Goal: Find specific page/section: Find specific page/section

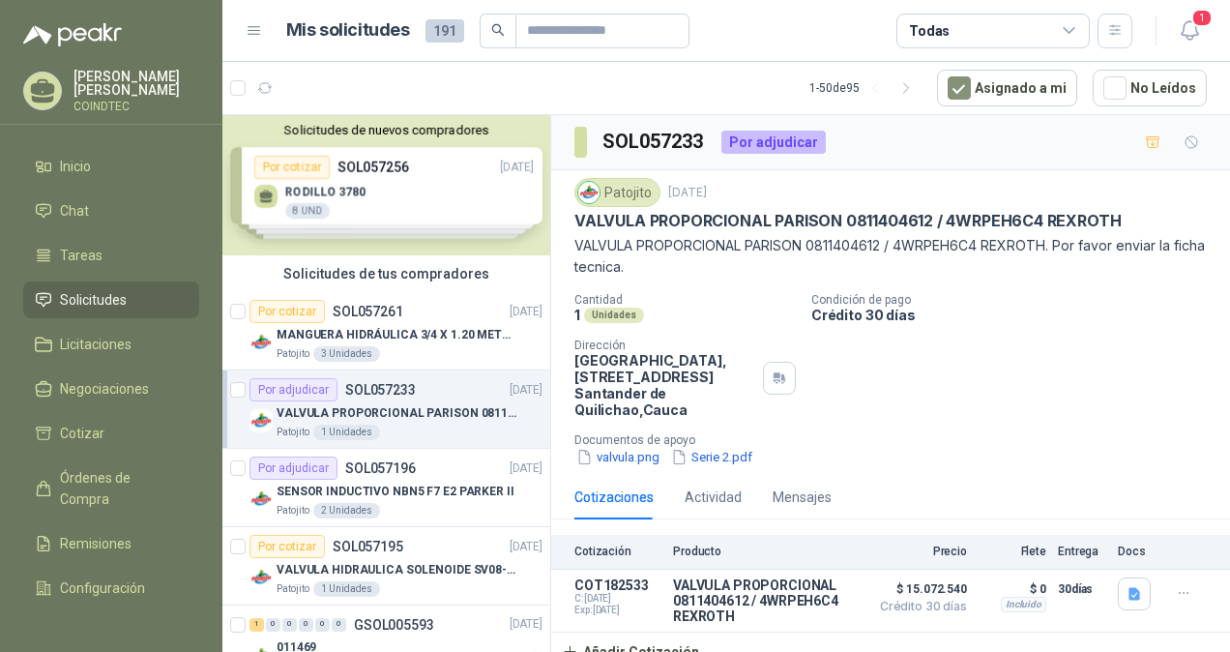
scroll to position [12, 0]
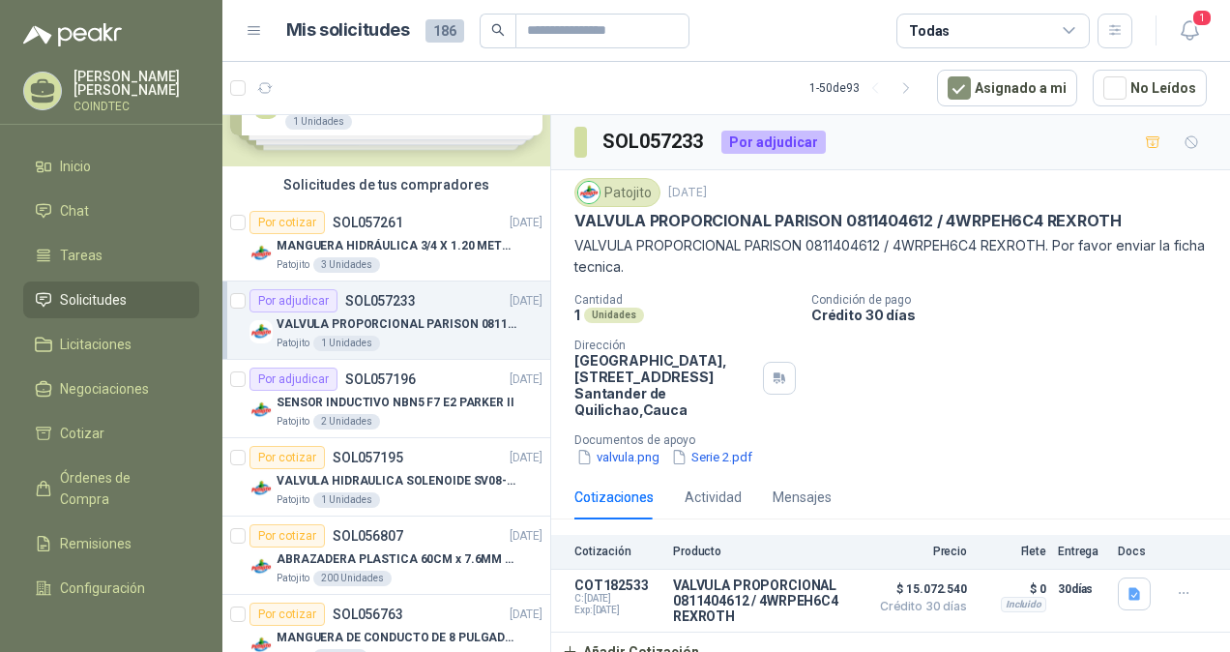
scroll to position [193, 0]
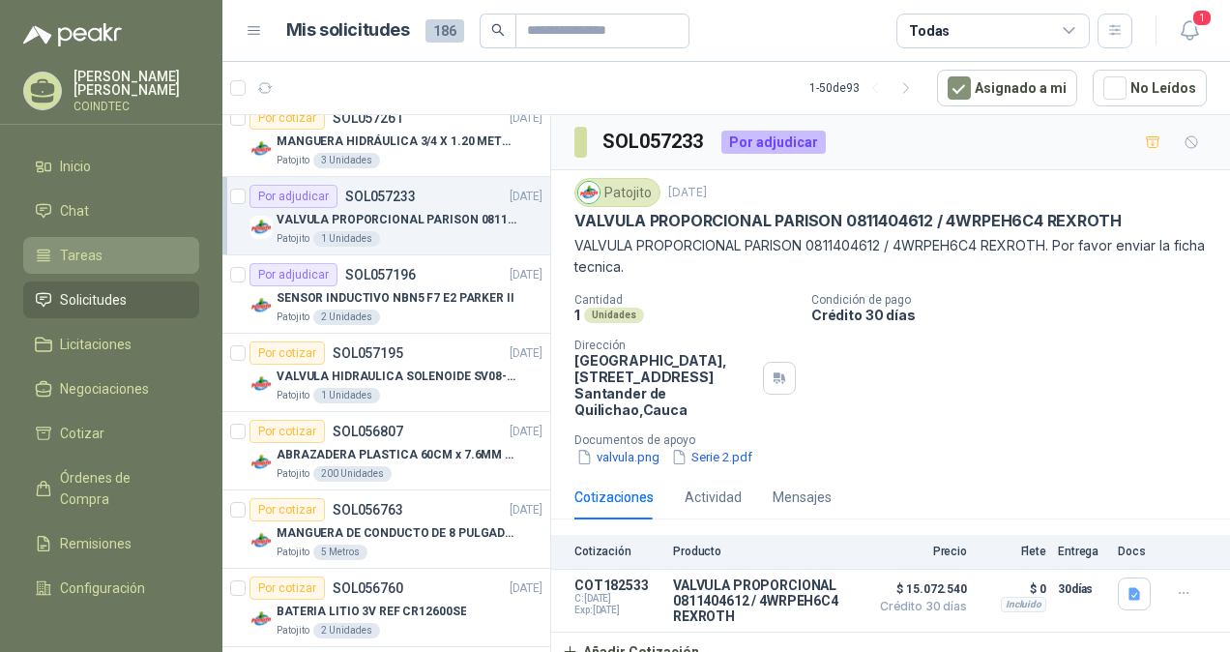
click at [104, 245] on li "Tareas" at bounding box center [111, 255] width 153 height 21
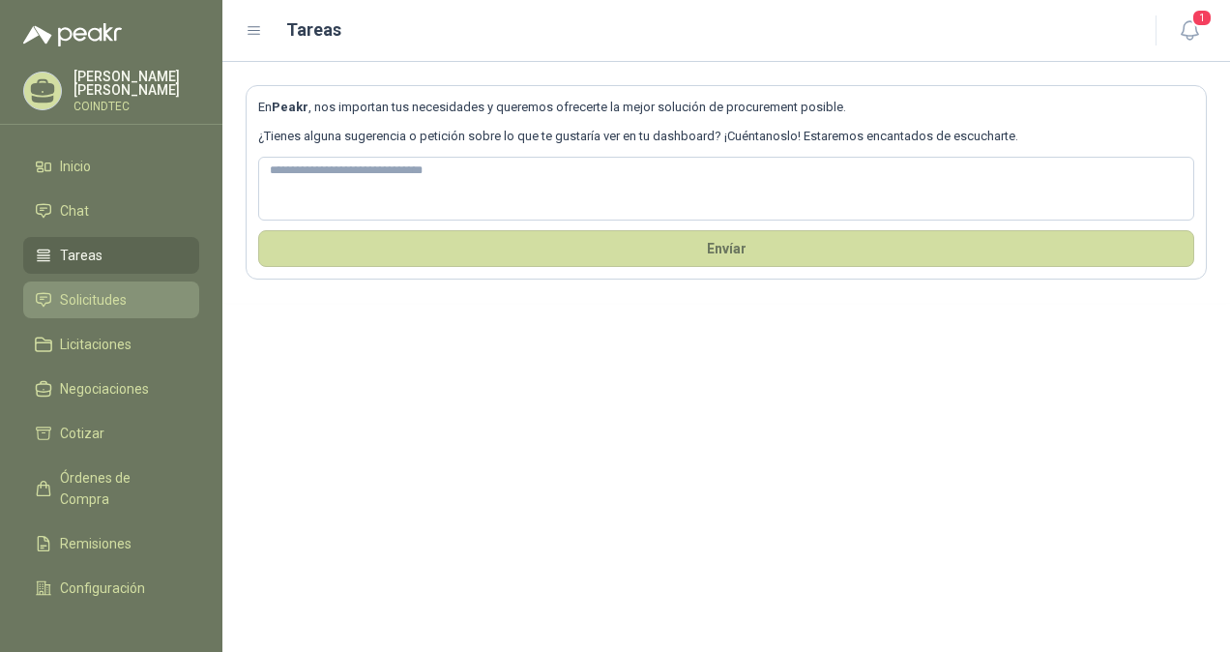
click at [89, 289] on span "Solicitudes" at bounding box center [93, 299] width 67 height 21
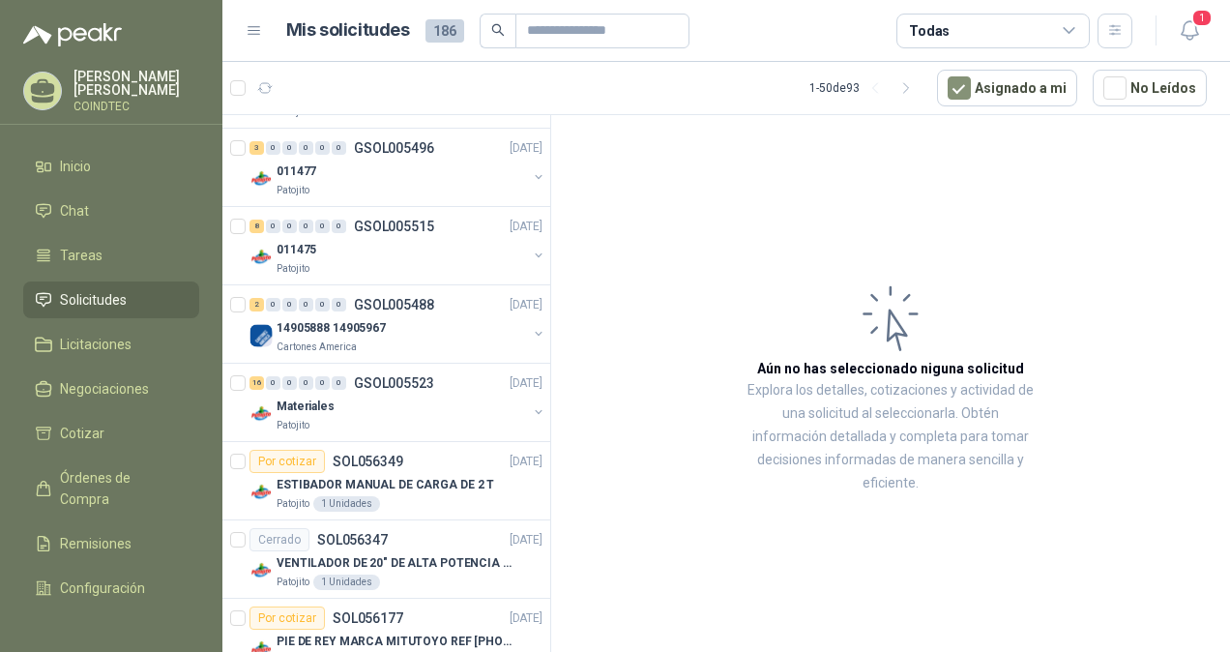
scroll to position [967, 0]
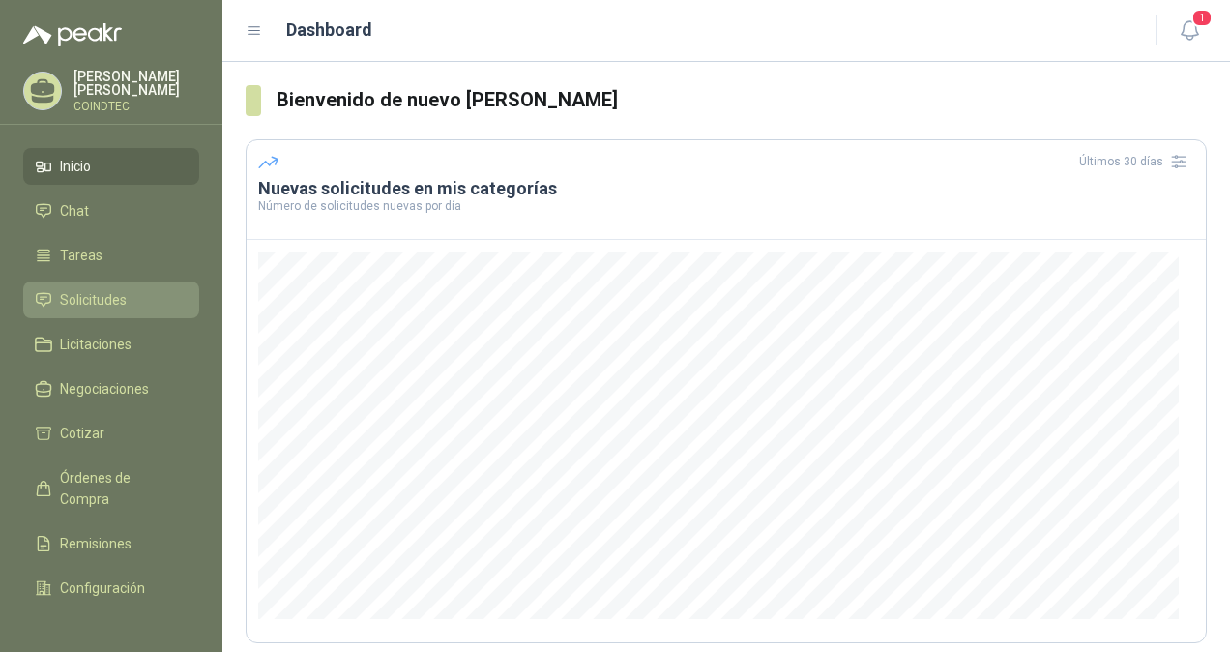
click at [152, 303] on li "Solicitudes" at bounding box center [111, 299] width 153 height 21
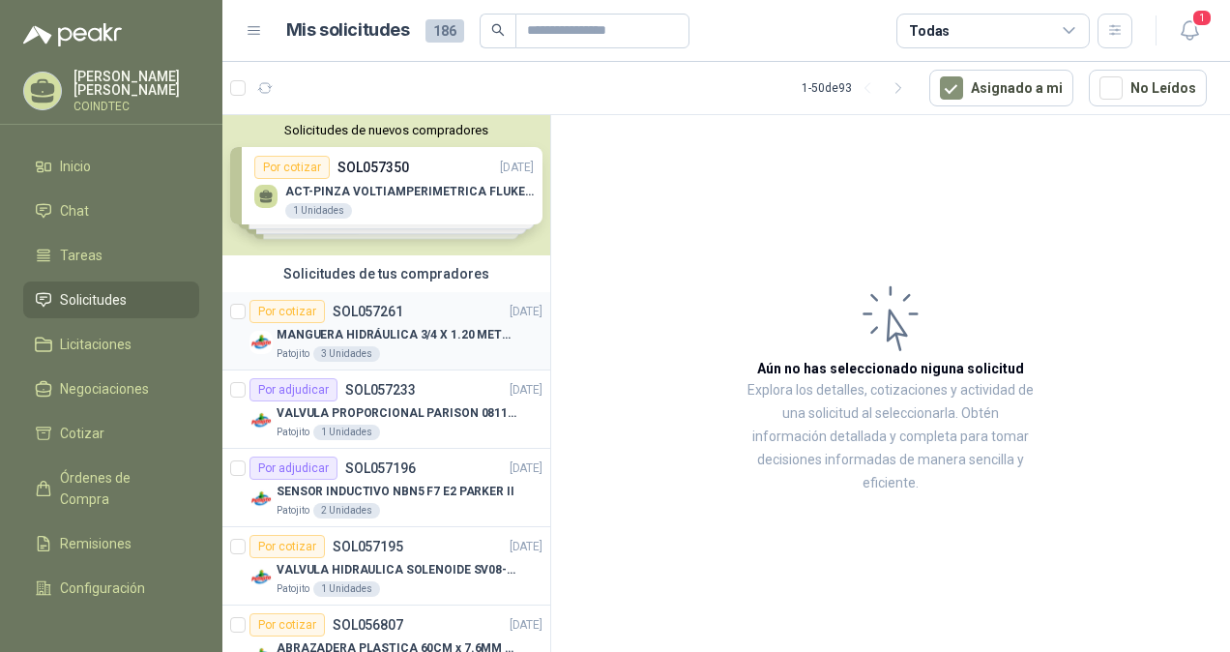
click at [451, 346] on div "Patojito 3 Unidades" at bounding box center [409, 353] width 266 height 15
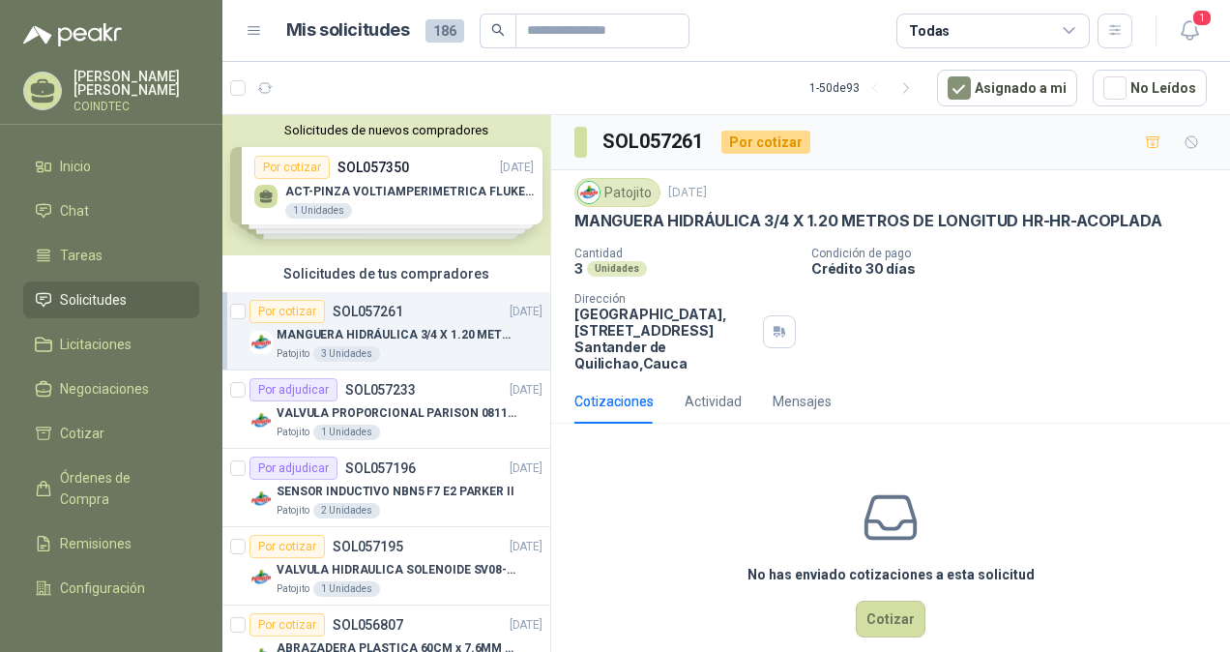
scroll to position [25, 0]
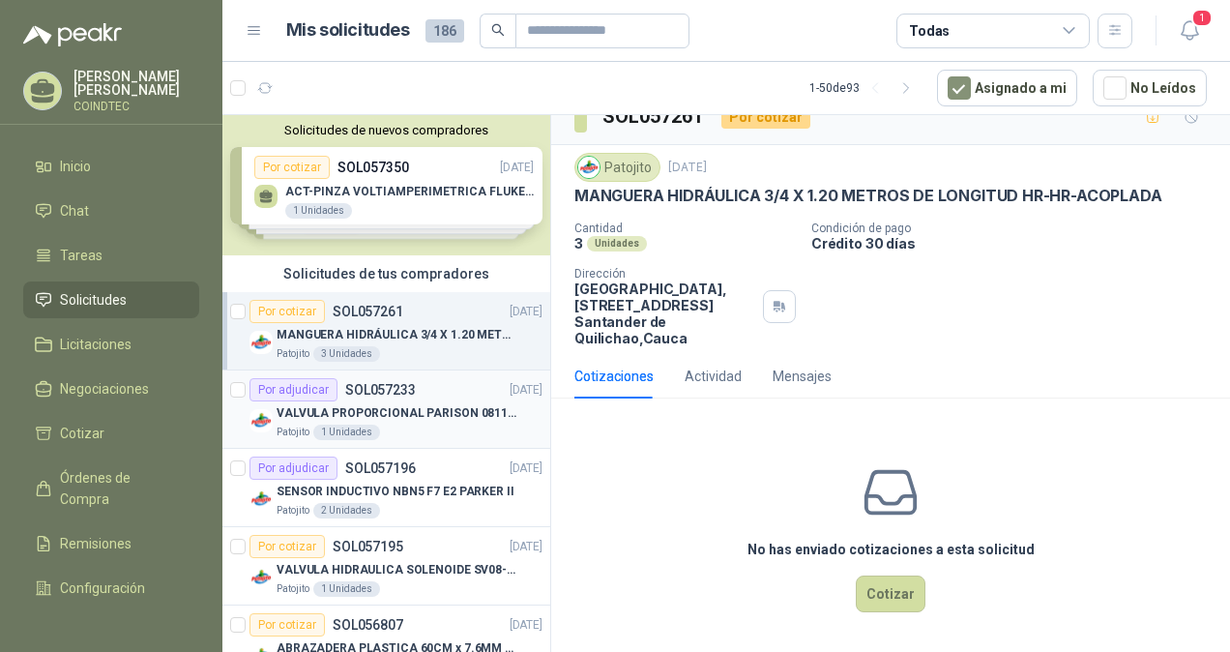
click at [437, 418] on p "VALVULA PROPORCIONAL PARISON 0811404612 / 4WRPEH6C4 REXROTH" at bounding box center [396, 413] width 241 height 18
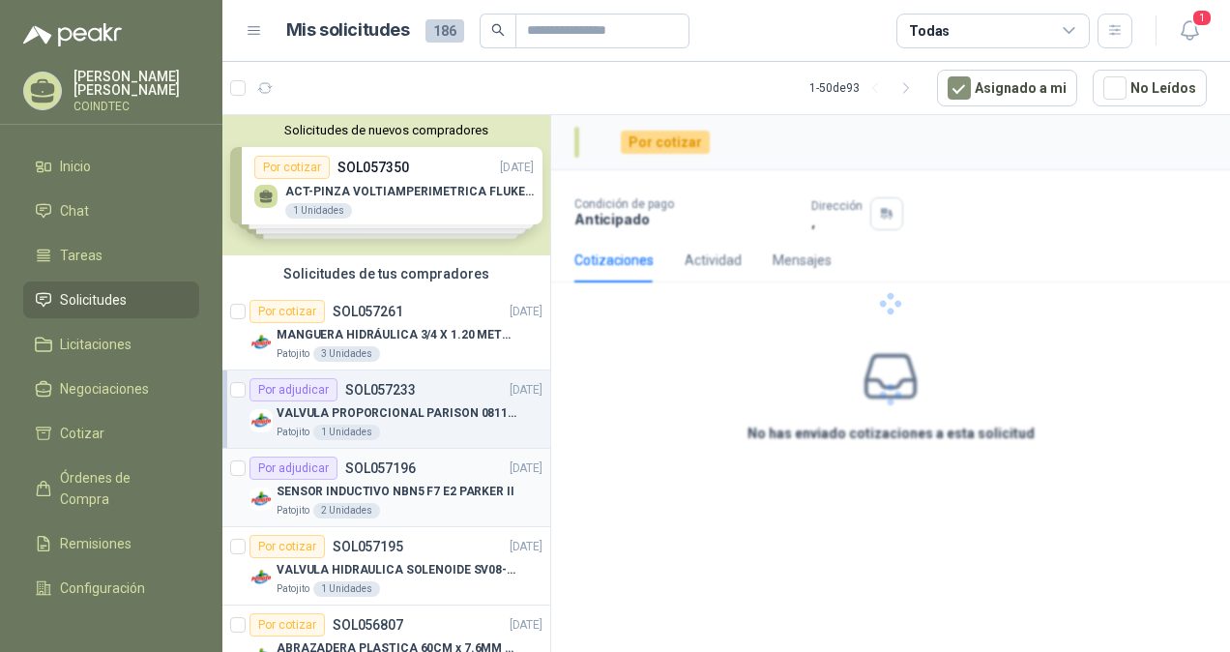
click at [415, 486] on p "SENSOR INDUCTIVO NBN5 F7 E2 PARKER II" at bounding box center [395, 491] width 238 height 18
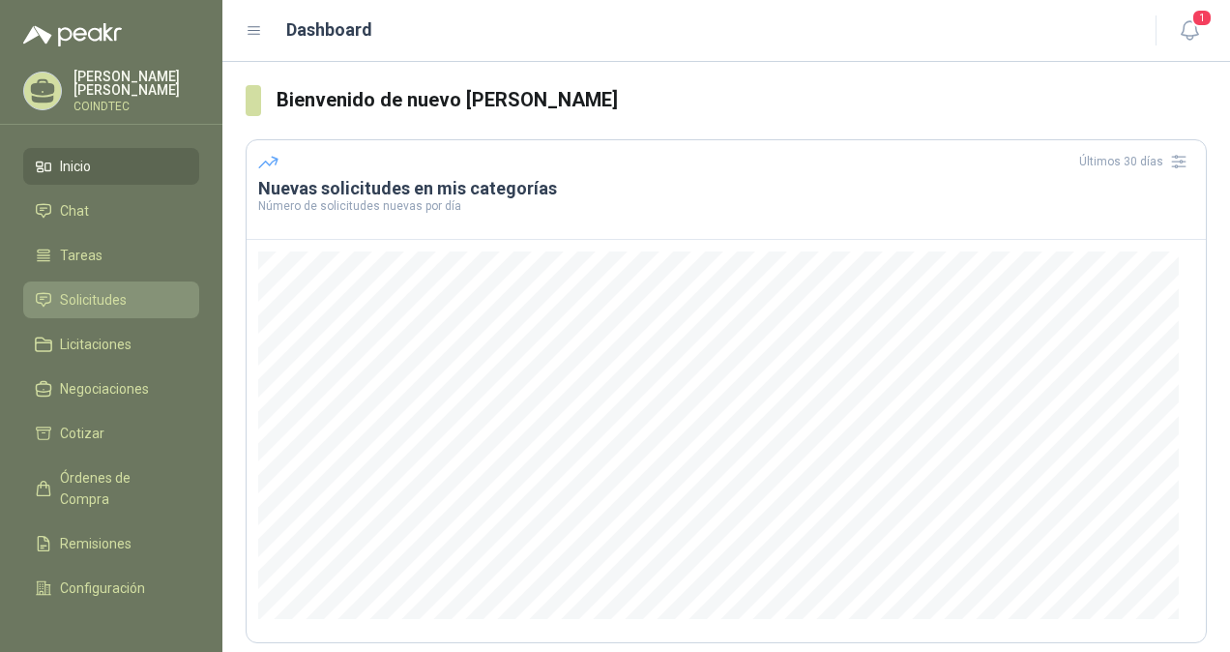
click at [138, 289] on li "Solicitudes" at bounding box center [111, 299] width 153 height 21
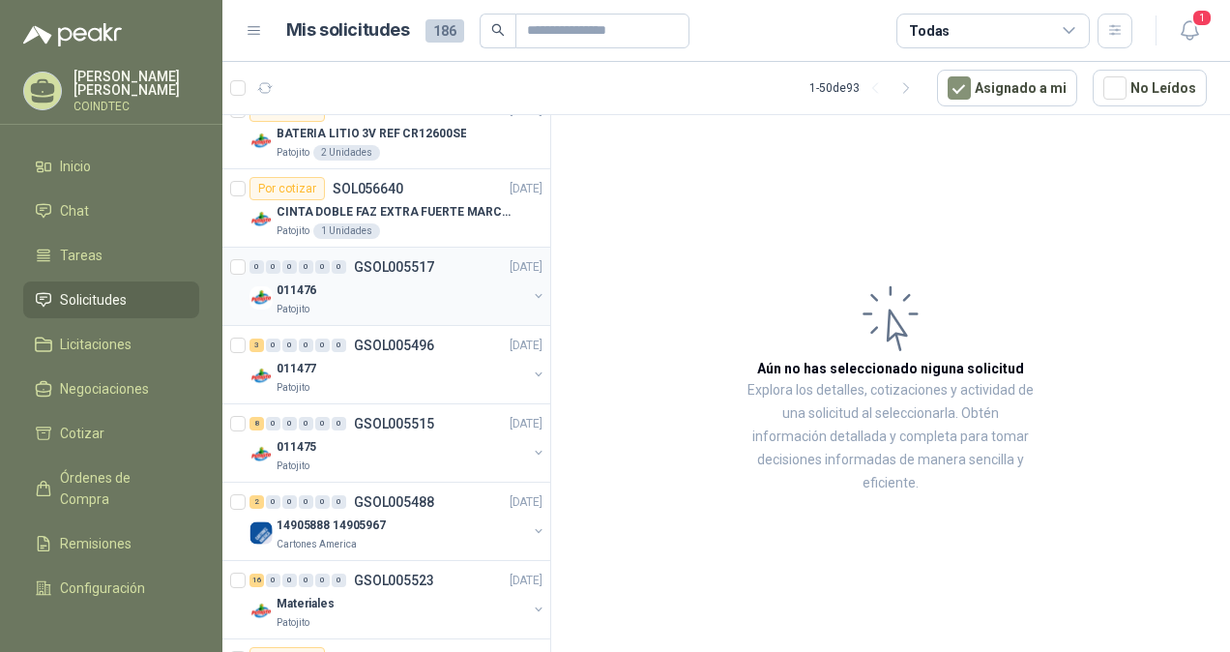
scroll to position [677, 0]
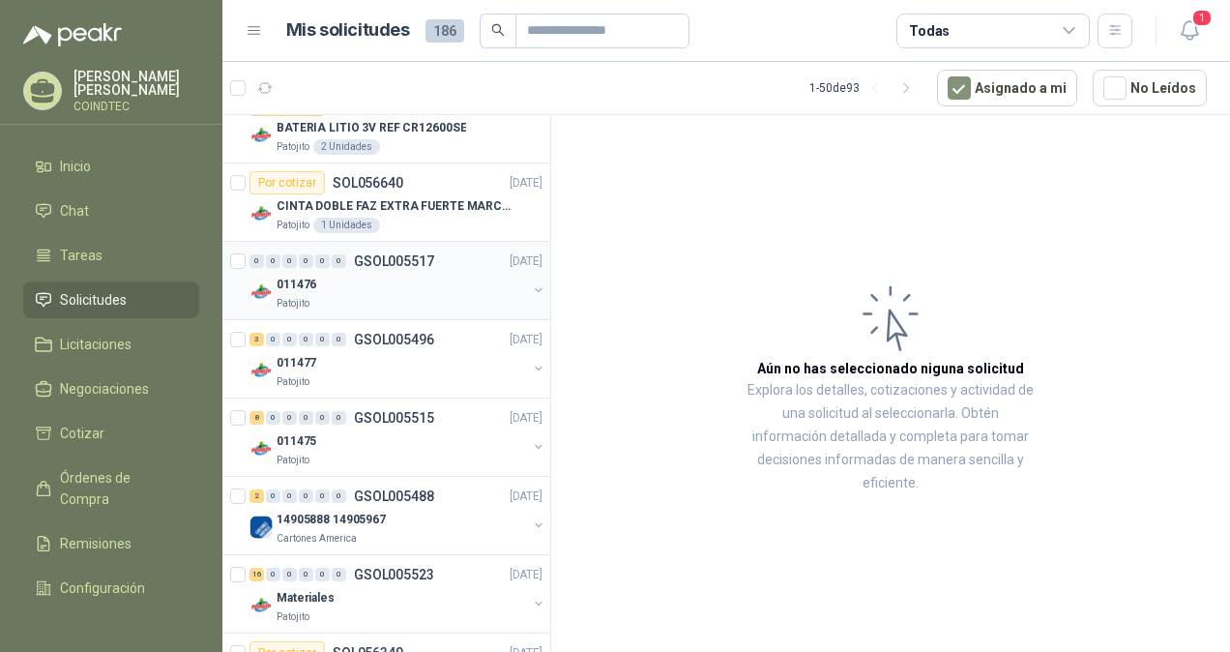
click at [389, 267] on div "0 0 0 0 0 0 GSOL005517 [DATE]" at bounding box center [397, 260] width 297 height 23
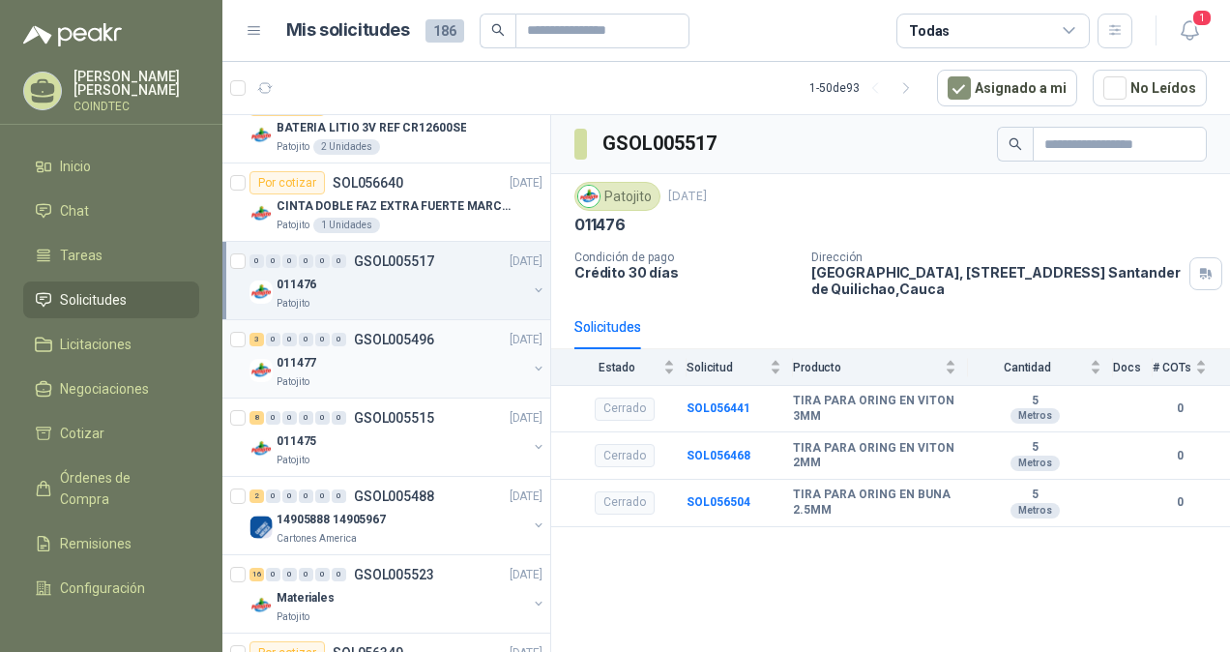
click at [425, 356] on div "011477" at bounding box center [401, 362] width 250 height 23
